Goal: Information Seeking & Learning: Learn about a topic

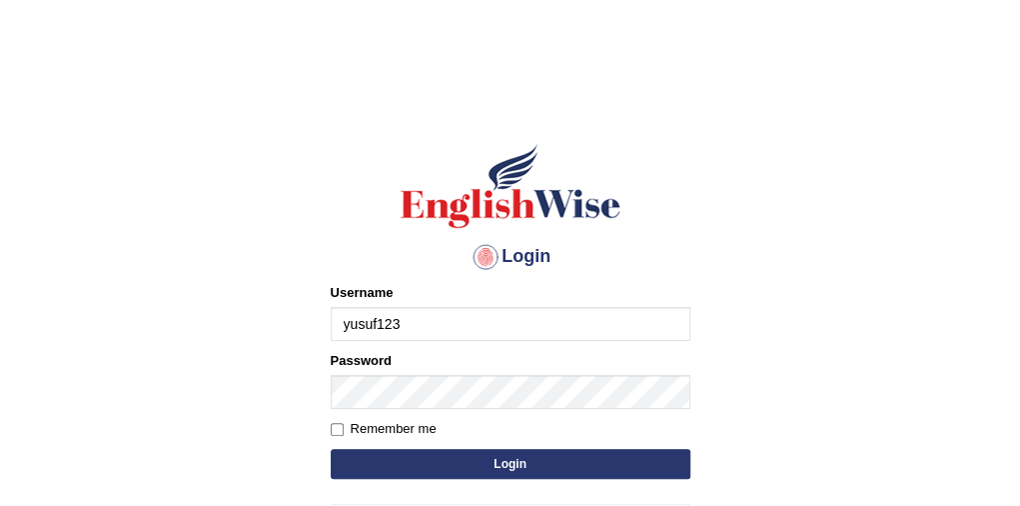
type input "yusuf123"
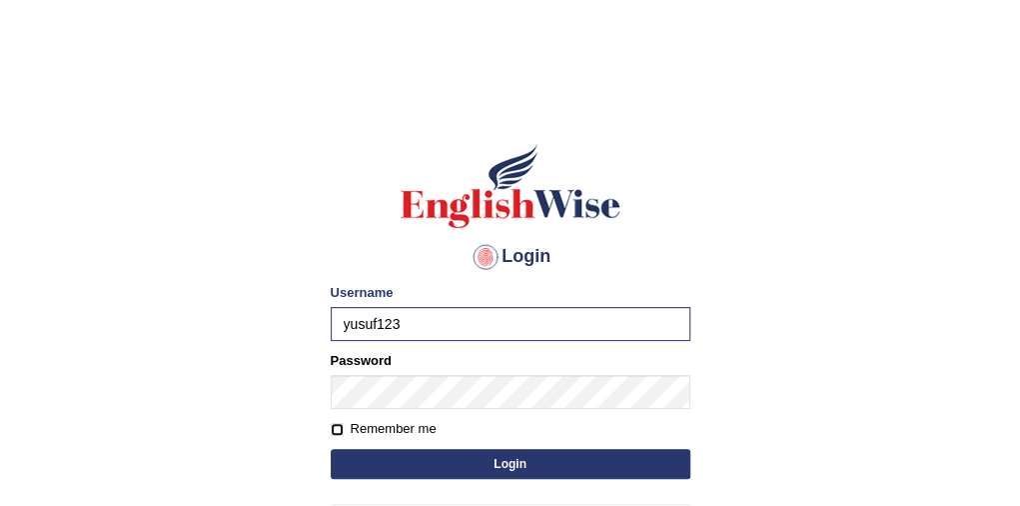
click at [336, 428] on input "Remember me" at bounding box center [337, 429] width 13 height 13
checkbox input "true"
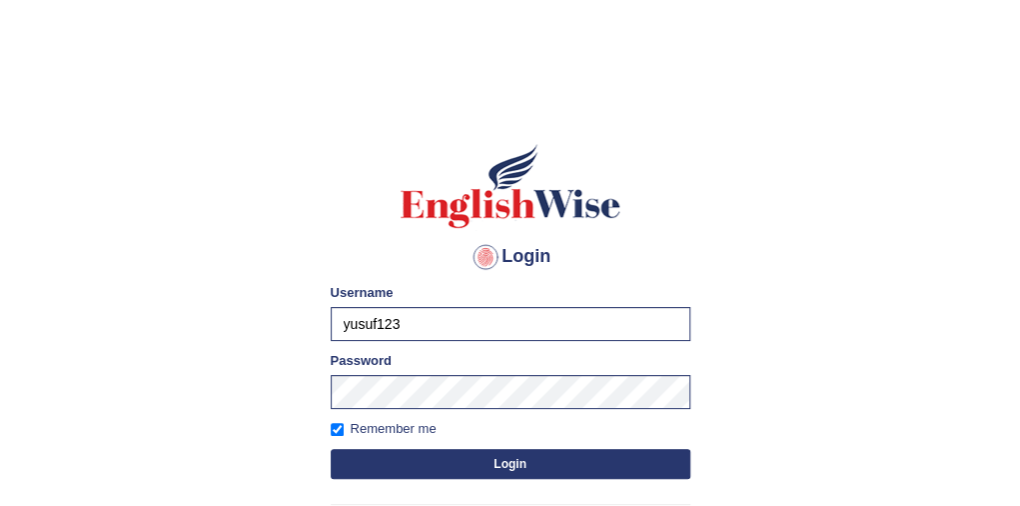
click at [382, 466] on button "Login" at bounding box center [511, 464] width 360 height 30
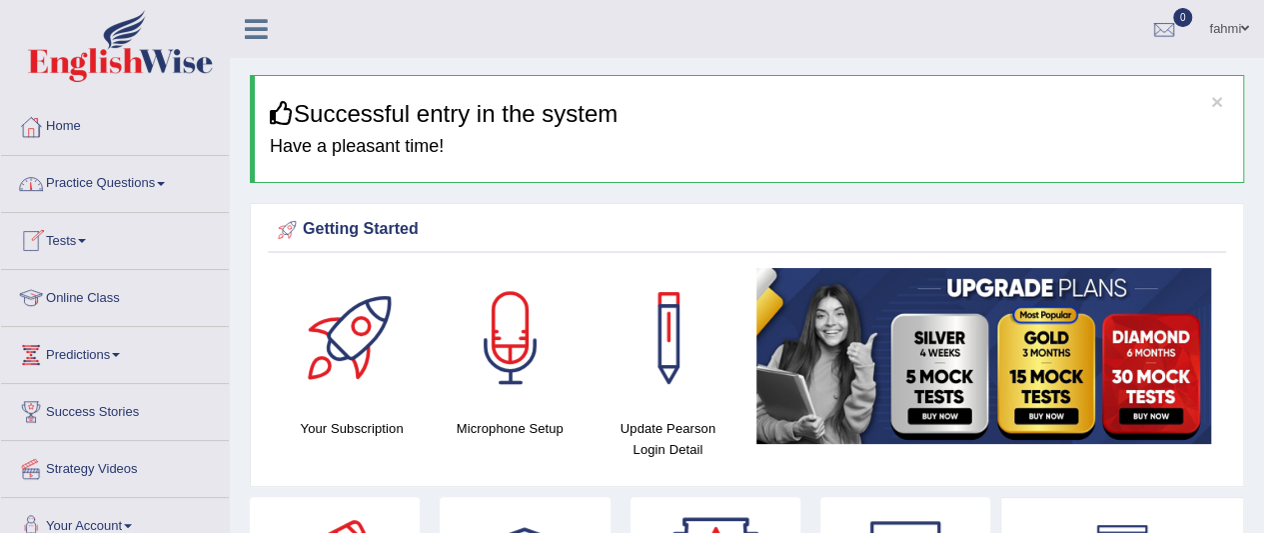
click at [135, 187] on link "Practice Questions" at bounding box center [115, 181] width 228 height 50
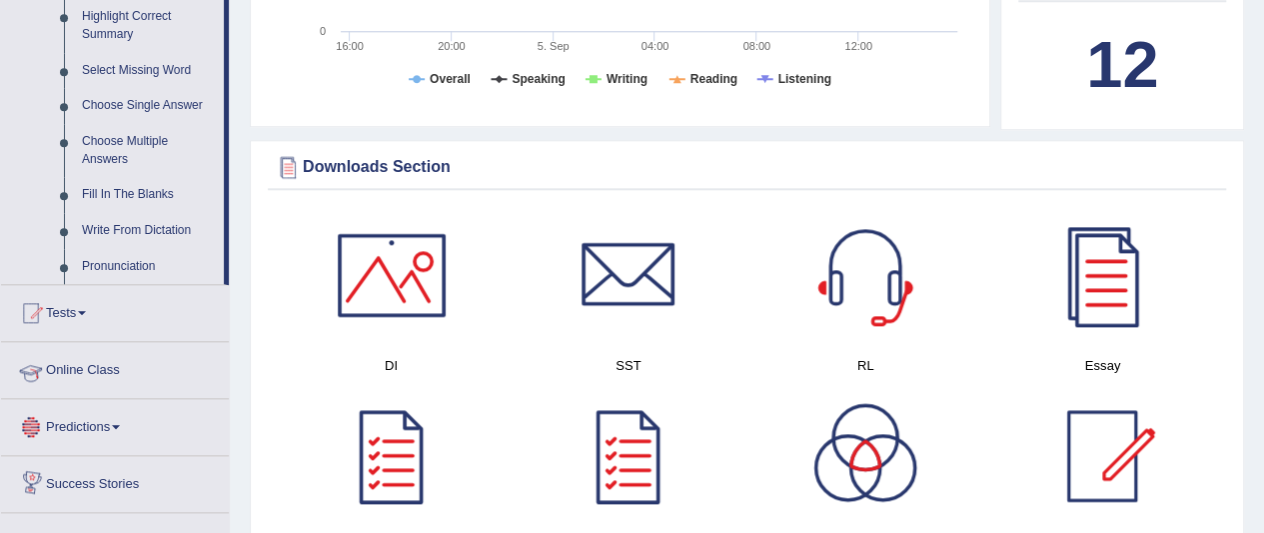
scroll to position [959, 0]
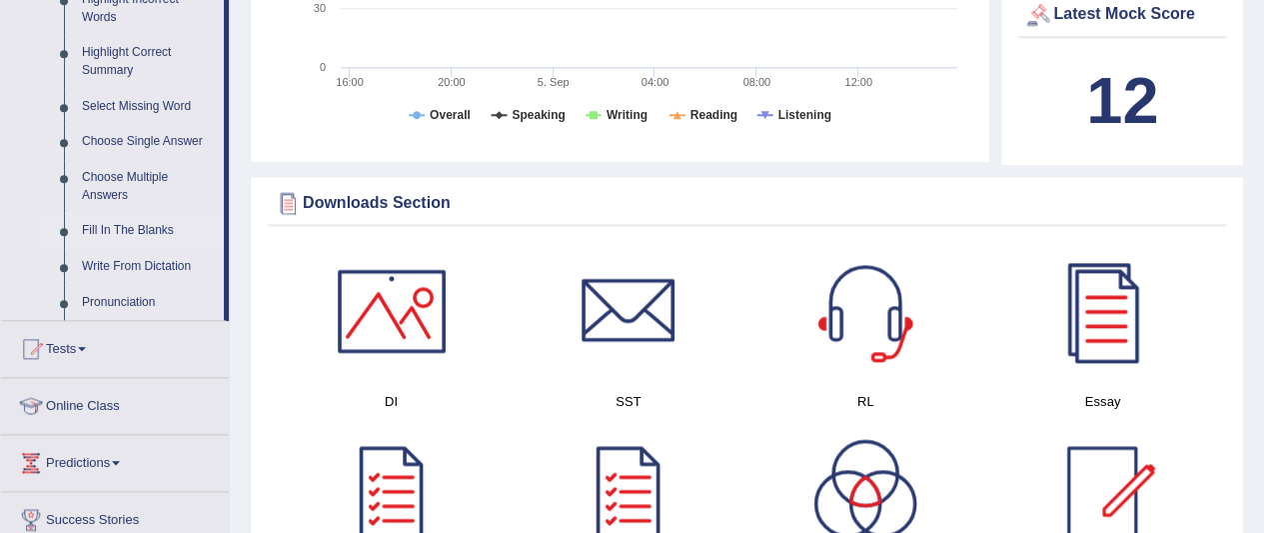
click at [119, 237] on link "Fill In The Blanks" at bounding box center [148, 231] width 151 height 36
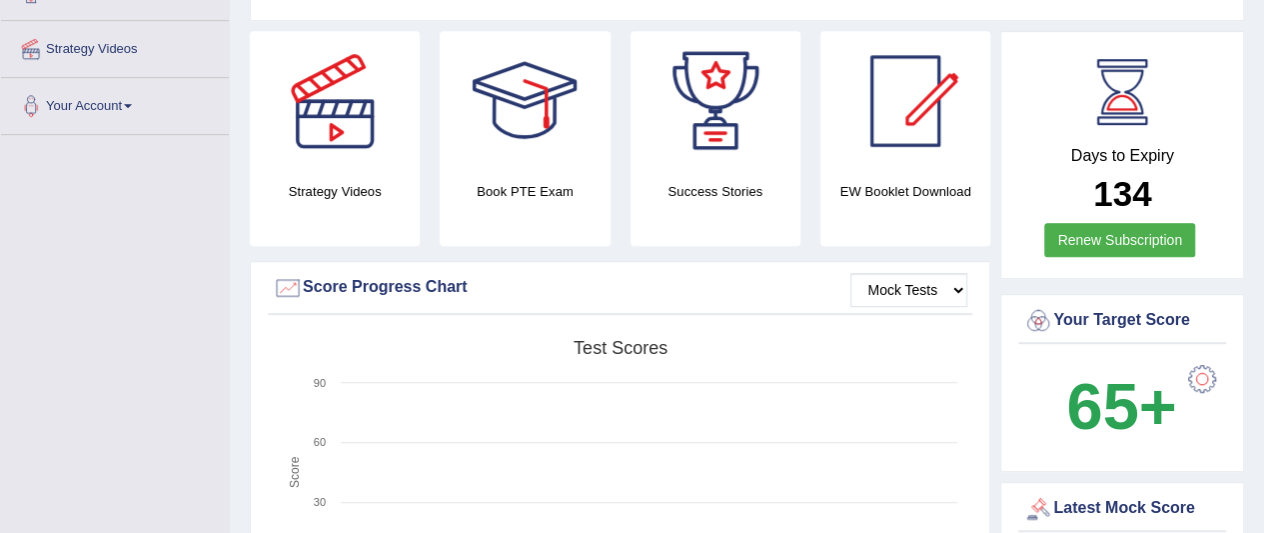
scroll to position [253, 0]
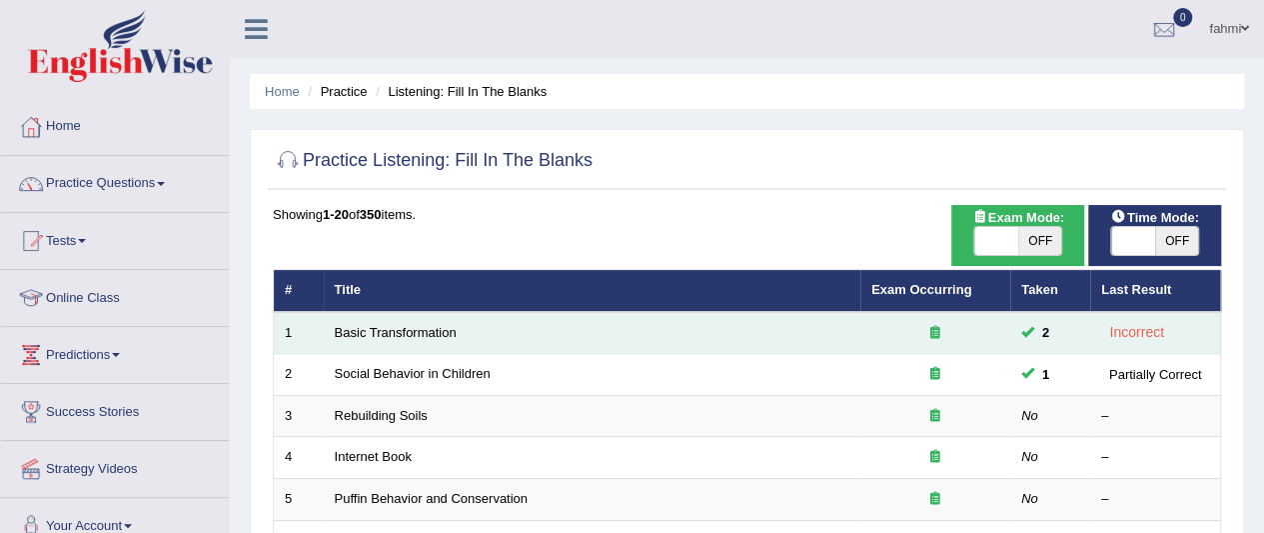
click at [327, 330] on td "Basic Transformation" at bounding box center [592, 333] width 537 height 42
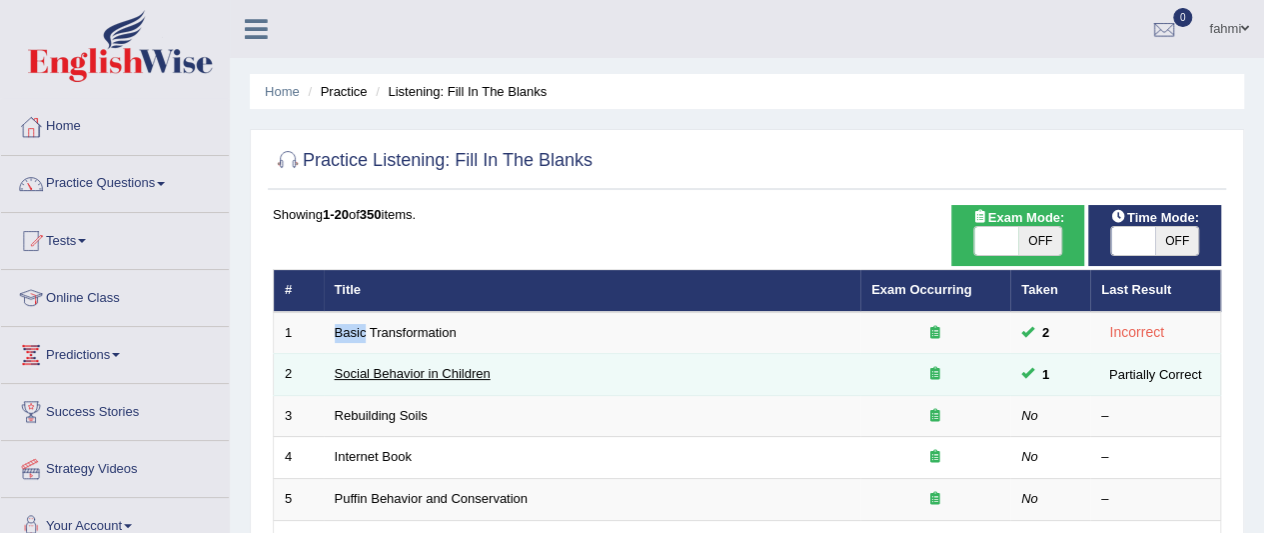
click at [387, 368] on link "Social Behavior in Children" at bounding box center [413, 373] width 156 height 15
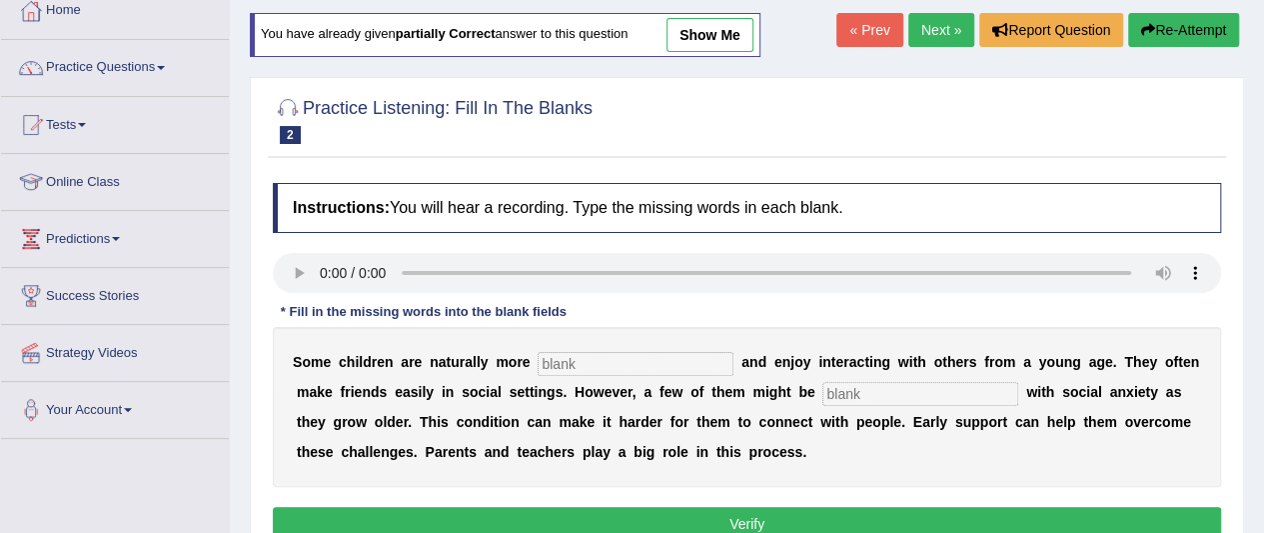
scroll to position [80, 0]
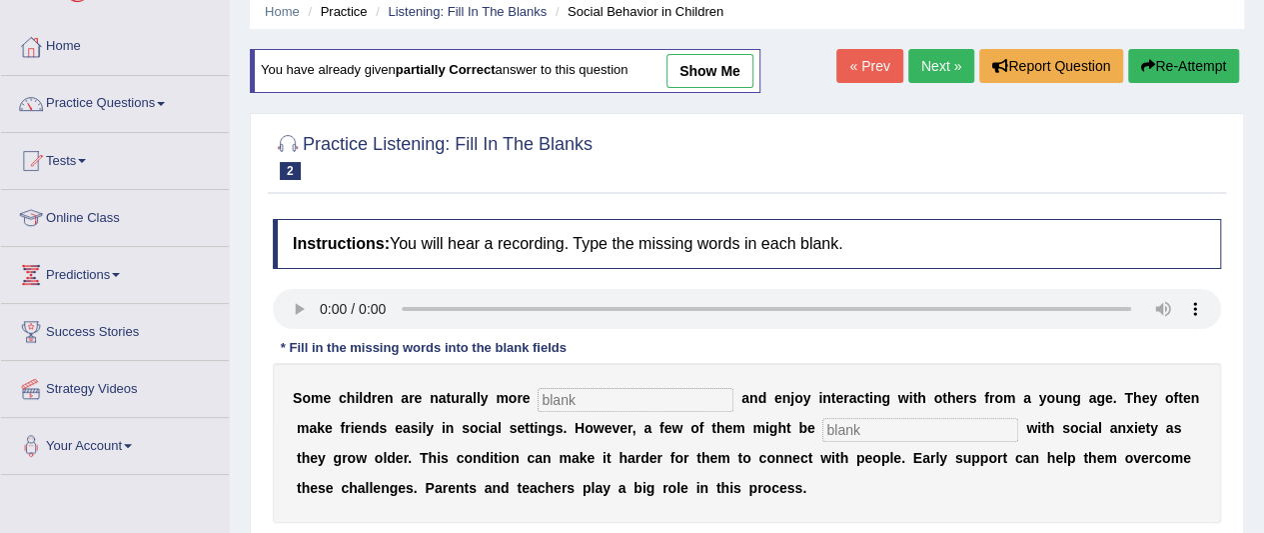
click at [937, 57] on link "Next »" at bounding box center [941, 66] width 66 height 34
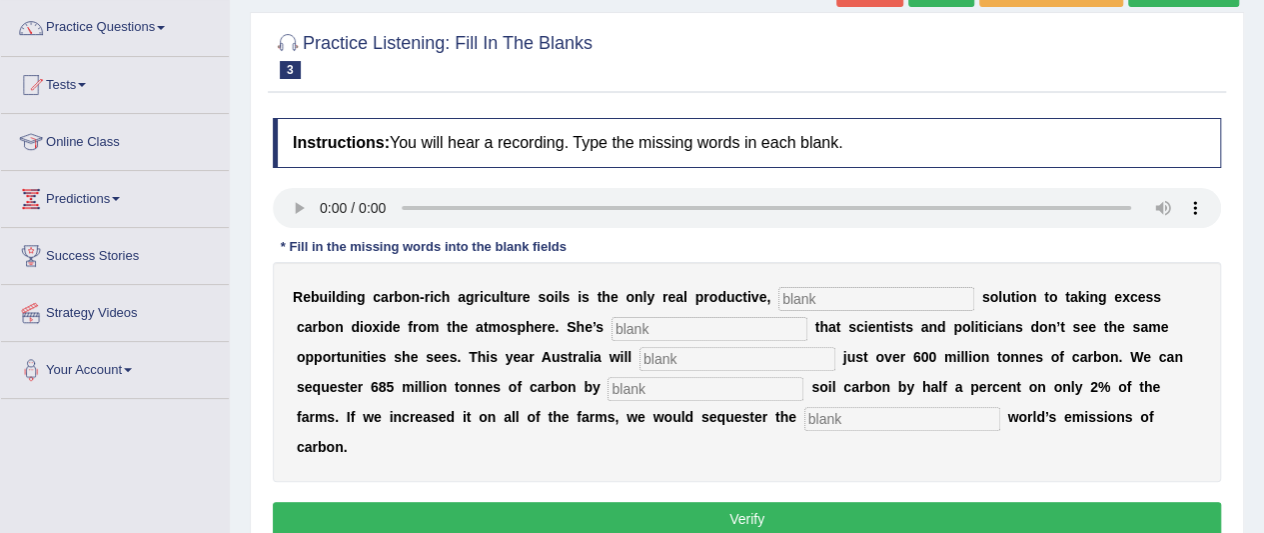
scroll to position [160, 0]
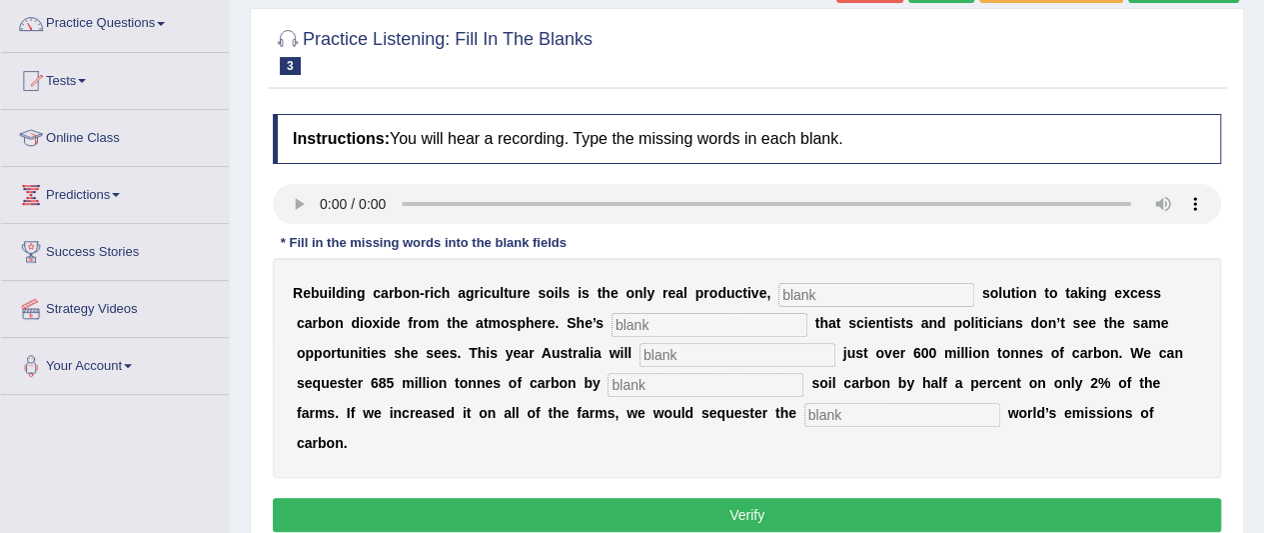
click at [799, 301] on input "text" at bounding box center [876, 295] width 196 height 24
type input "permanent"
click at [689, 321] on input "text" at bounding box center [709, 325] width 196 height 24
click at [619, 324] on input "text" at bounding box center [709, 325] width 196 height 24
type input "feristreted"
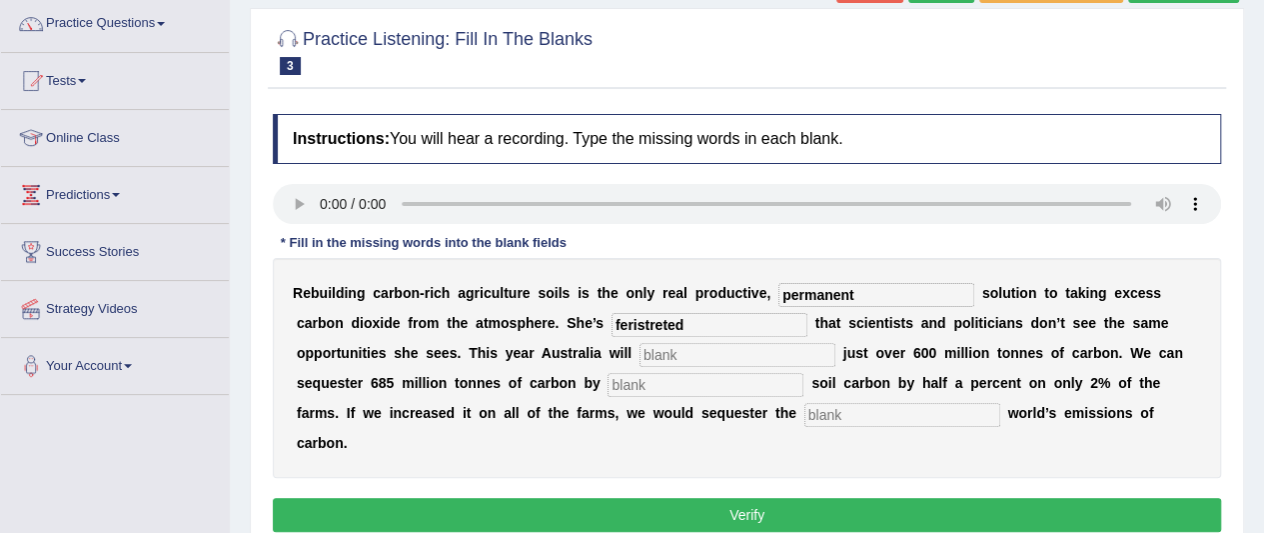
click at [669, 356] on input "text" at bounding box center [737, 355] width 196 height 24
click at [663, 385] on input "text" at bounding box center [705, 385] width 196 height 24
type input "half"
click at [812, 417] on input "text" at bounding box center [902, 415] width 196 height 24
click at [648, 359] on input "text" at bounding box center [737, 355] width 196 height 24
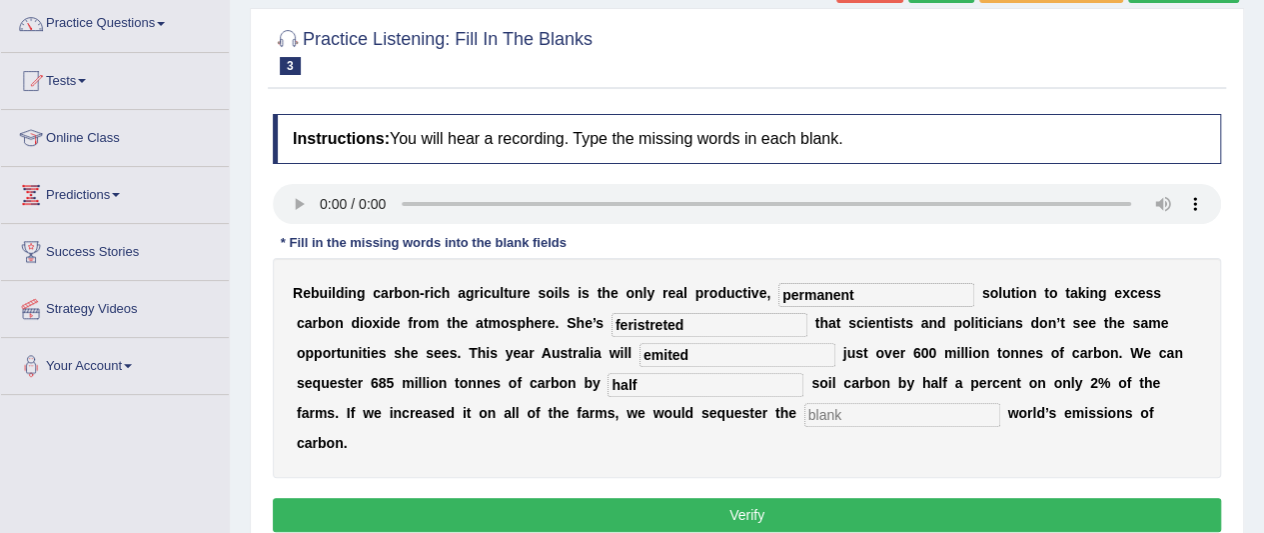
type input "emited"
click at [809, 416] on input "text" at bounding box center [902, 415] width 196 height 24
type input "e"
click at [721, 501] on button "Verify" at bounding box center [747, 515] width 948 height 34
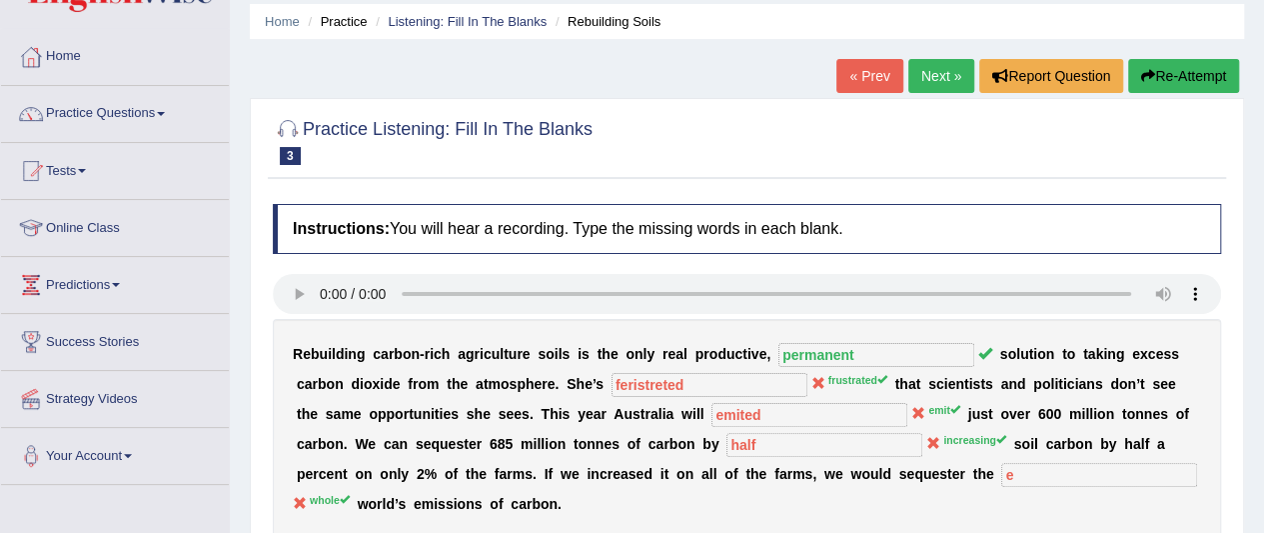
scroll to position [40, 0]
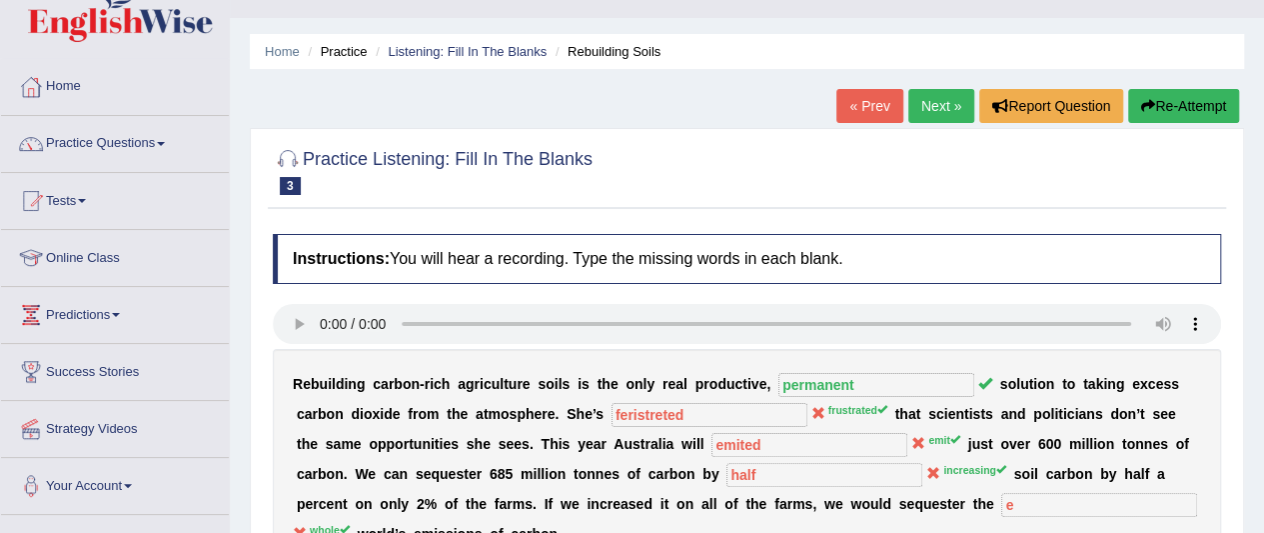
click at [920, 102] on link "Next »" at bounding box center [941, 106] width 66 height 34
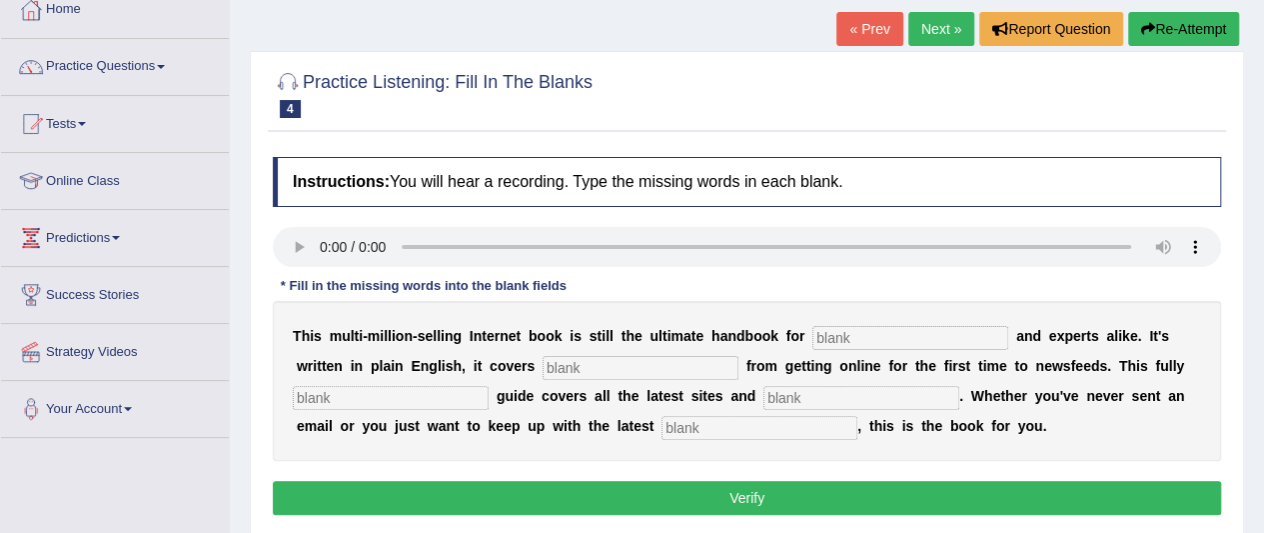
scroll to position [120, 0]
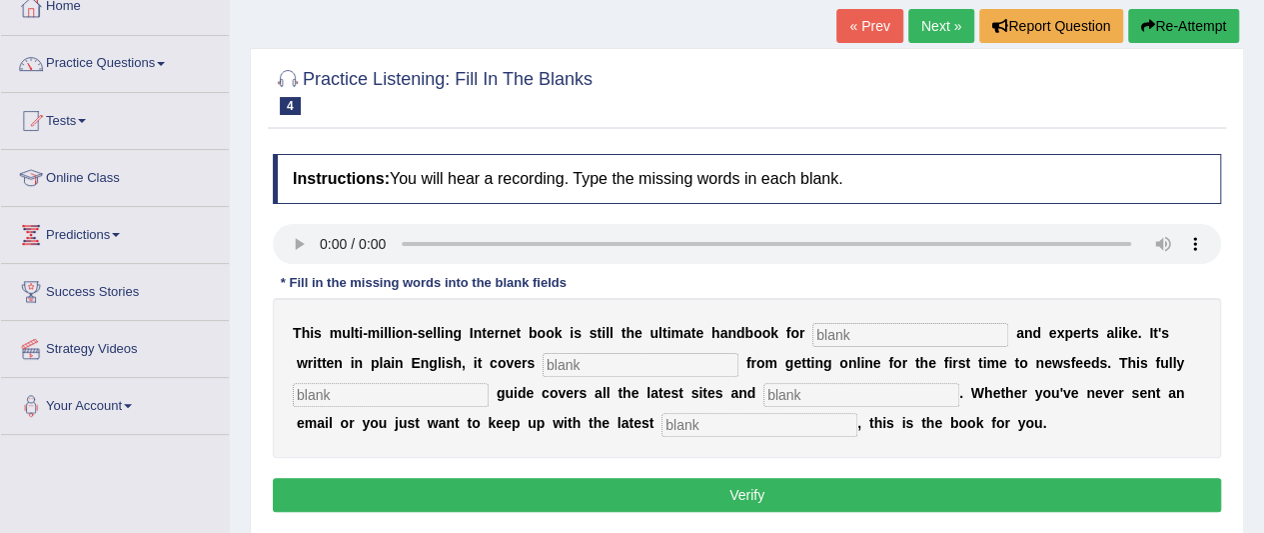
click at [829, 341] on input "text" at bounding box center [910, 335] width 196 height 24
click at [819, 339] on input "text" at bounding box center [910, 335] width 196 height 24
type input "nerves"
click at [709, 360] on input "text" at bounding box center [640, 365] width 196 height 24
click at [472, 384] on input "text" at bounding box center [391, 395] width 196 height 24
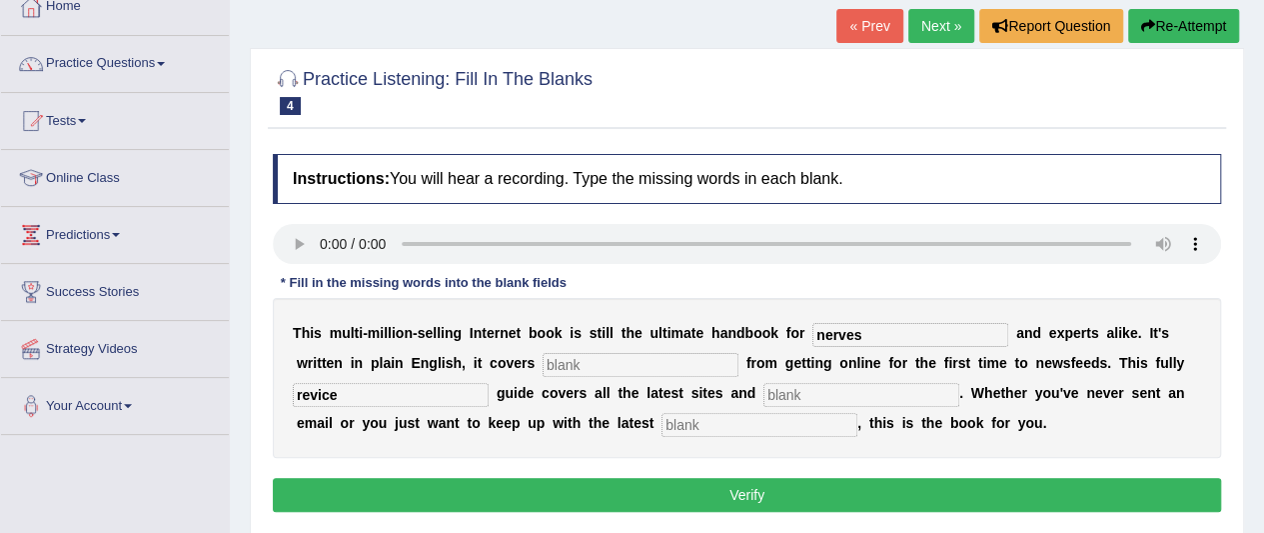
type input "revice"
click at [790, 395] on input "text" at bounding box center [861, 395] width 196 height 24
click at [697, 423] on input "text" at bounding box center [759, 425] width 196 height 24
type input "devlopment"
click at [565, 360] on input "text" at bounding box center [640, 365] width 196 height 24
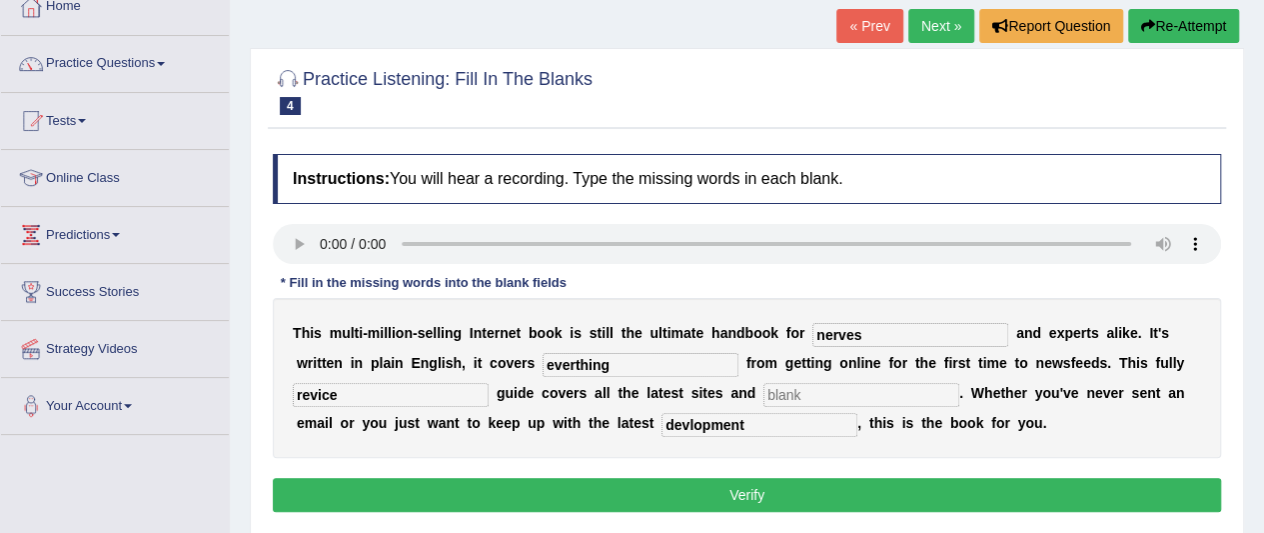
type input "everthing"
click at [787, 395] on input "text" at bounding box center [861, 395] width 196 height 24
type input "increases"
click at [781, 496] on button "Verify" at bounding box center [747, 495] width 948 height 34
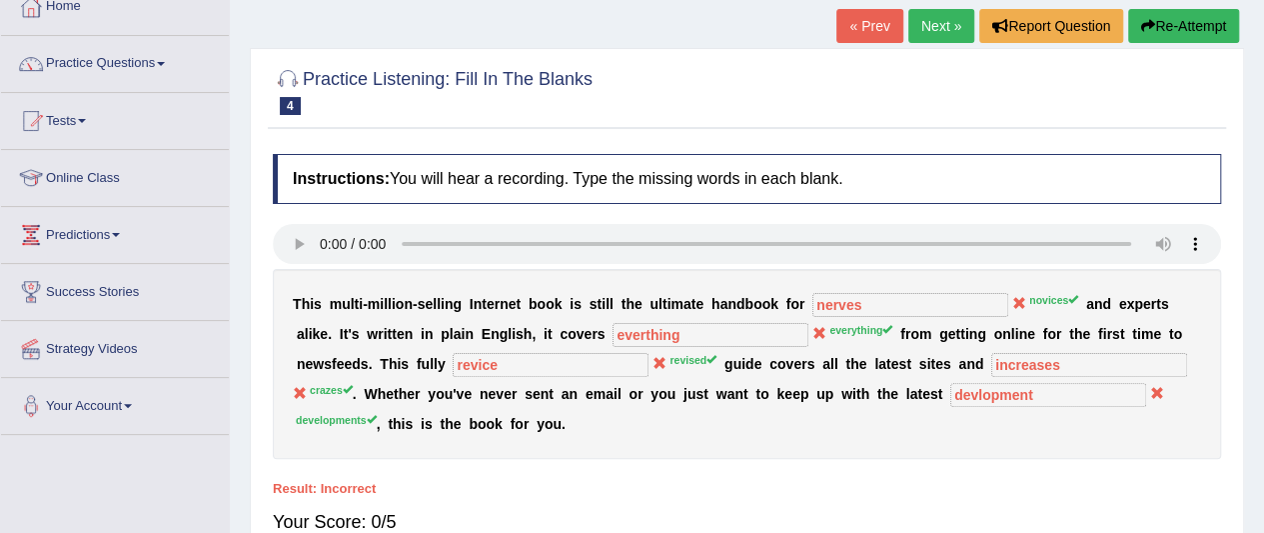
click at [915, 29] on link "Next »" at bounding box center [941, 26] width 66 height 34
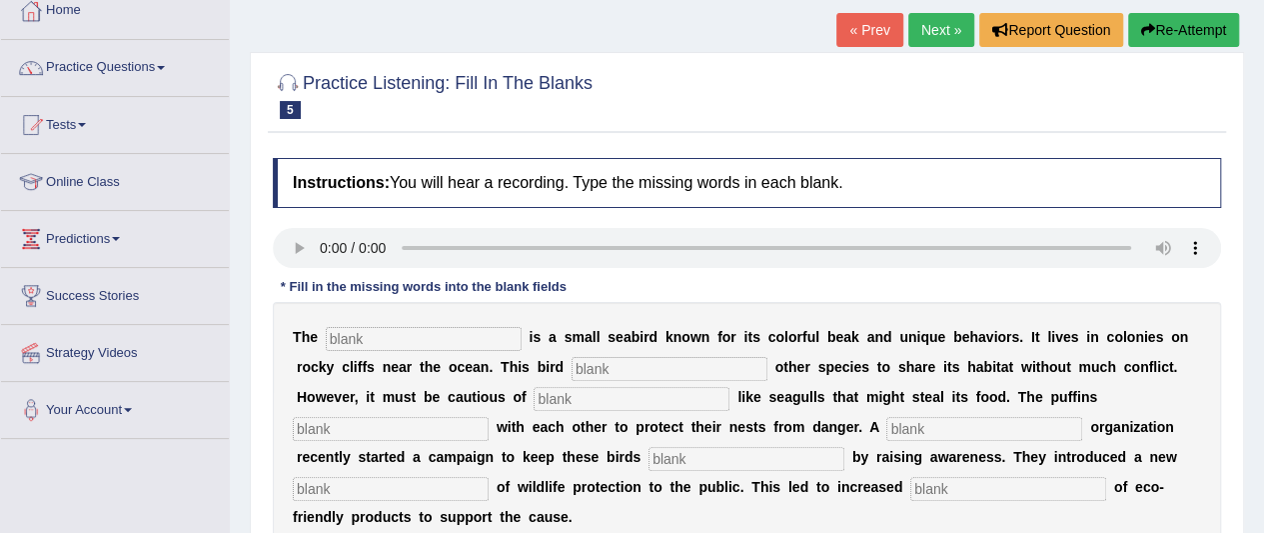
scroll to position [120, 0]
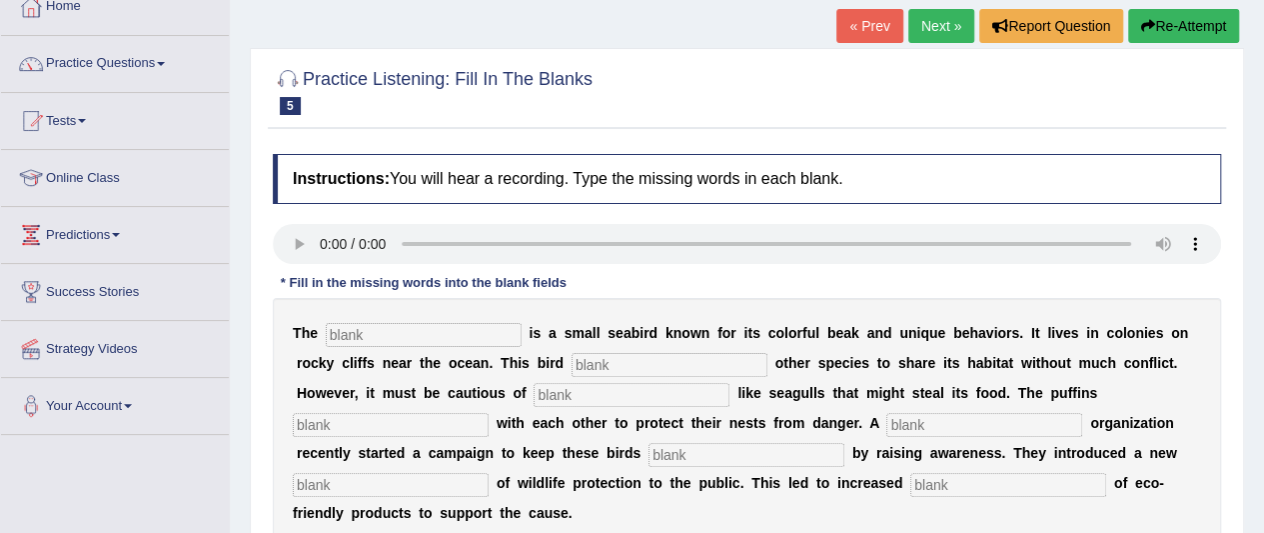
click at [583, 369] on input "text" at bounding box center [669, 365] width 196 height 24
type input "allows"
click at [658, 453] on input "text" at bounding box center [746, 455] width 196 height 24
type input "saves"
click at [379, 323] on input "text" at bounding box center [424, 335] width 196 height 24
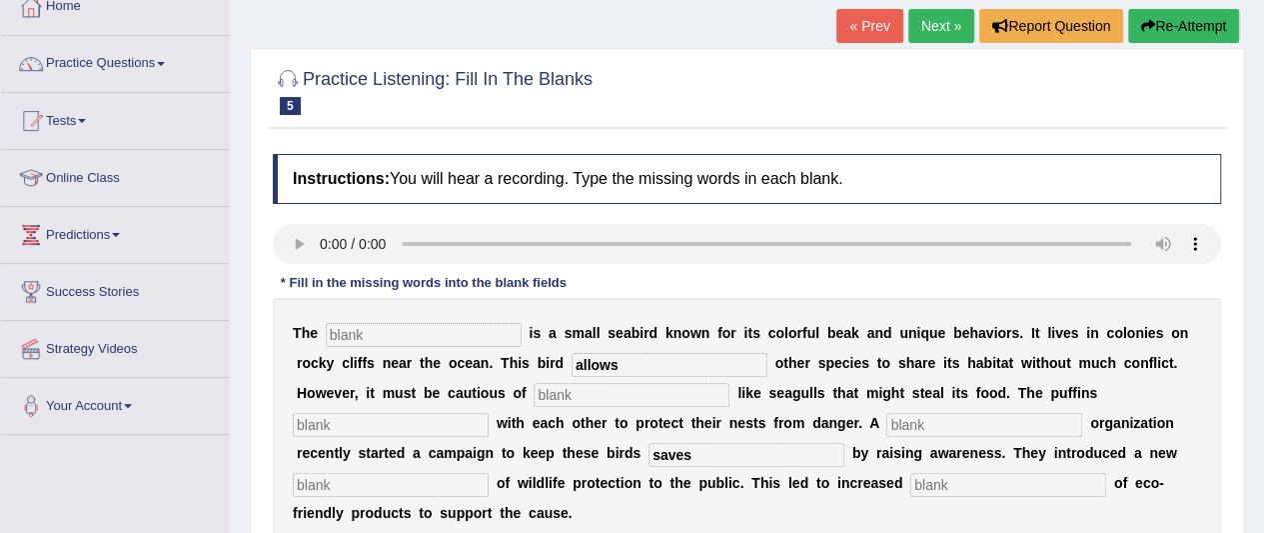
click at [388, 338] on input "text" at bounding box center [424, 335] width 196 height 24
click at [554, 392] on input "text" at bounding box center [632, 395] width 196 height 24
click at [398, 335] on input "paves" at bounding box center [424, 335] width 196 height 24
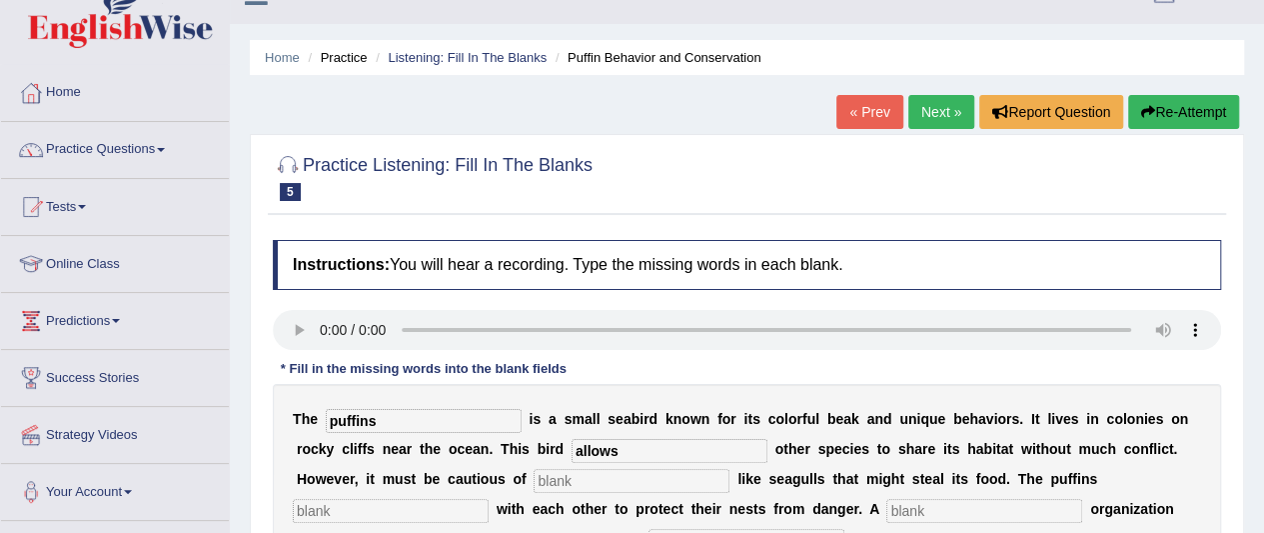
scroll to position [33, 0]
type input "puffins"
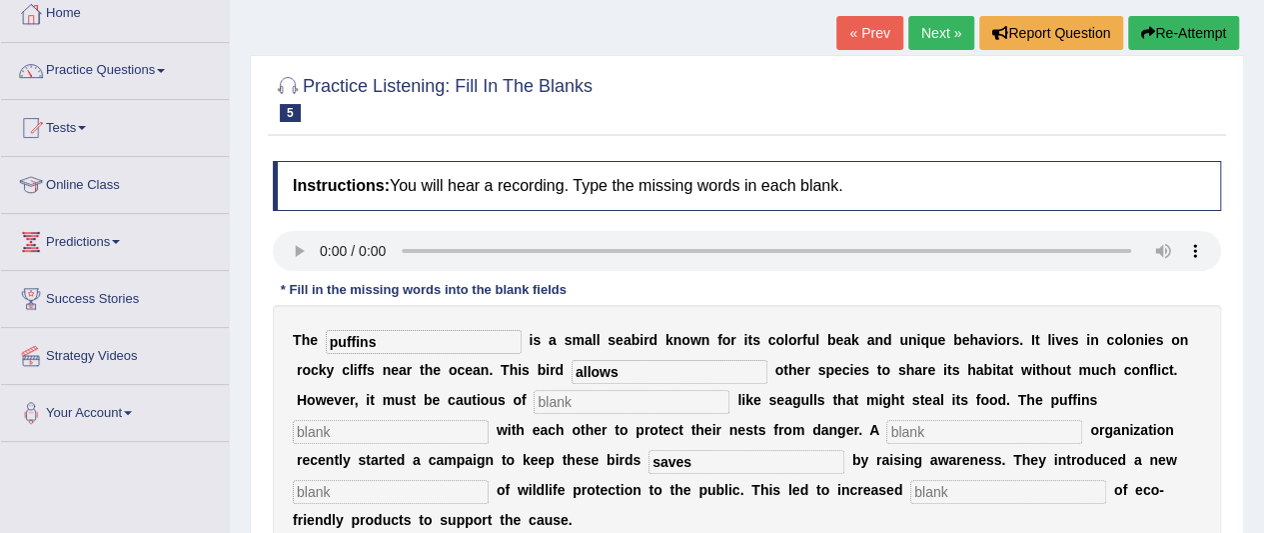
scroll to position [153, 0]
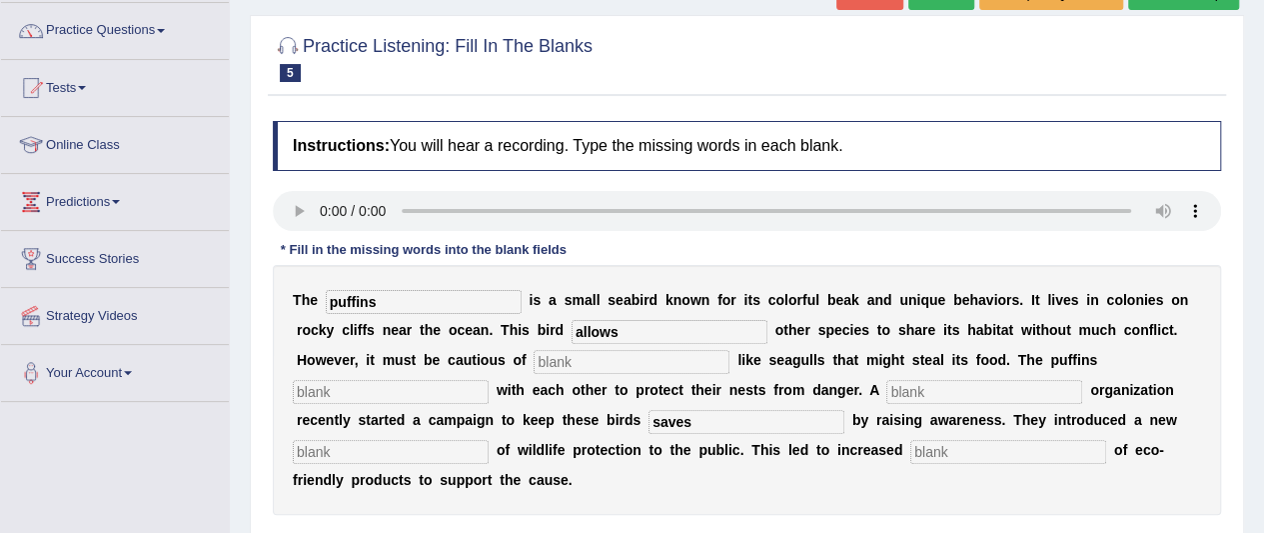
click at [544, 357] on input "text" at bounding box center [632, 362] width 196 height 24
type input "consasions"
click at [344, 395] on input "text" at bounding box center [391, 392] width 196 height 24
type input "colaburate"
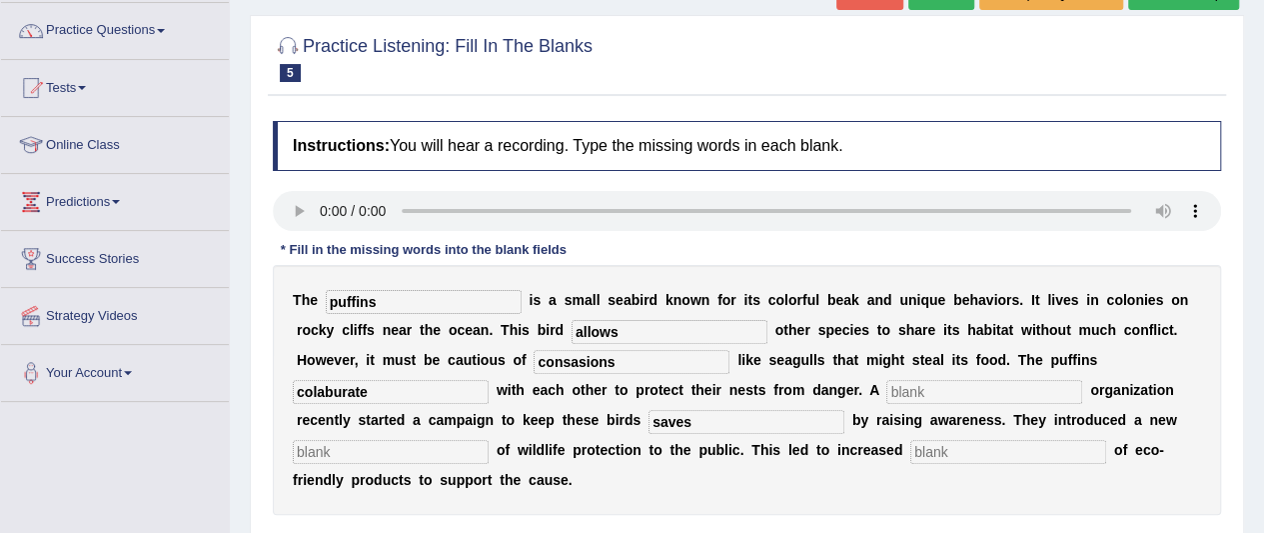
click at [558, 322] on b "d" at bounding box center [558, 330] width 9 height 16
click at [896, 399] on input "text" at bounding box center [984, 392] width 196 height 24
type input "coburate"
click at [360, 457] on input "text" at bounding box center [391, 452] width 196 height 24
type input "consubtions"
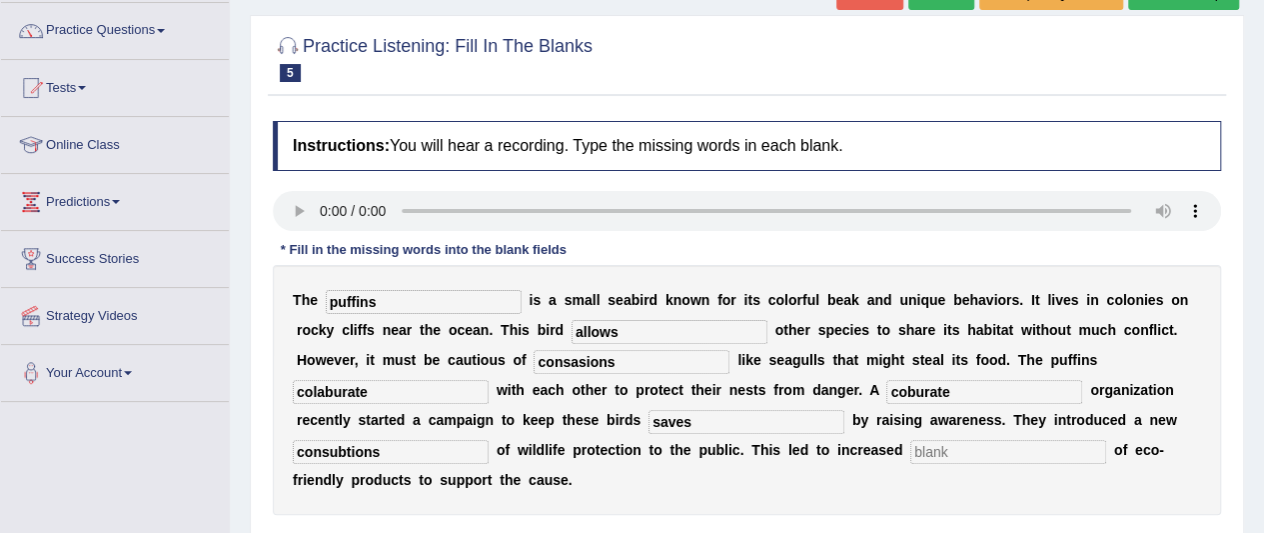
click at [933, 457] on input "text" at bounding box center [1008, 452] width 196 height 24
click at [933, 457] on input "c" at bounding box center [1008, 452] width 196 height 24
type input "consubtion"
click at [911, 497] on div "T h e puffins i s a s m a l l s e a b i r d k n o w n f o r i t s c o l o r f u…" at bounding box center [747, 390] width 948 height 250
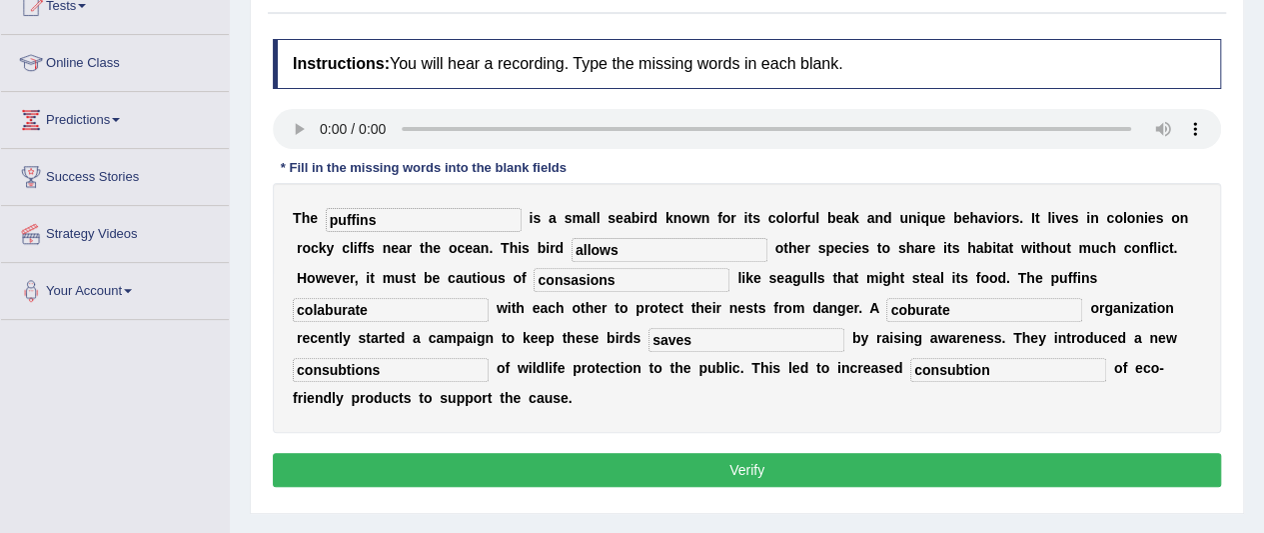
scroll to position [273, 0]
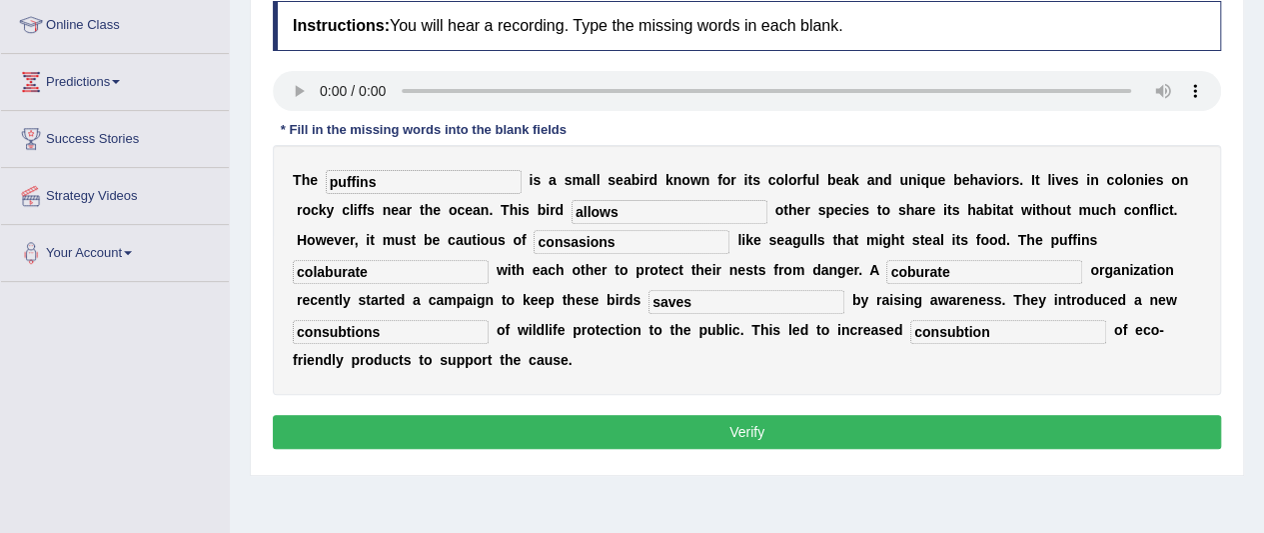
click at [909, 433] on button "Verify" at bounding box center [747, 432] width 948 height 34
